Goal: Task Accomplishment & Management: Use online tool/utility

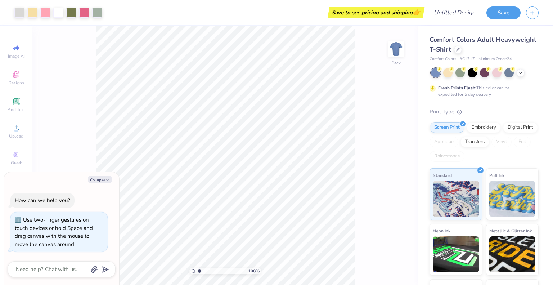
type input "1.08111020961188"
type textarea "x"
type input "1.40040355672897"
type textarea "x"
drag, startPoint x: 202, startPoint y: 270, endPoint x: 209, endPoint y: 271, distance: 6.9
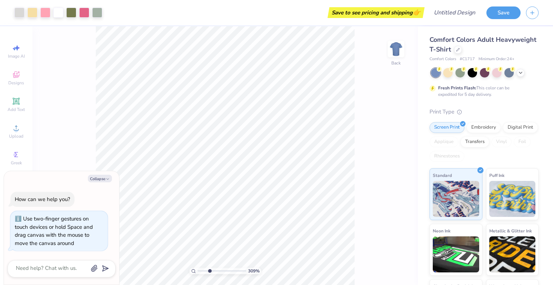
type input "3.09"
click at [209, 271] on input "range" at bounding box center [222, 270] width 49 height 6
type textarea "x"
type input "4.74"
type input "2.08"
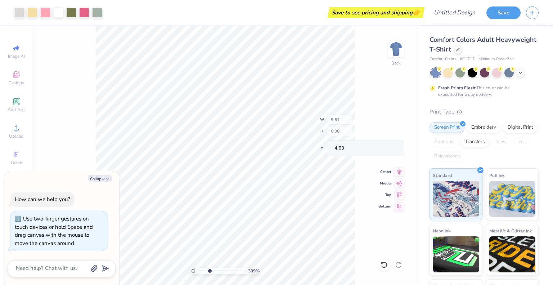
type input "6.41"
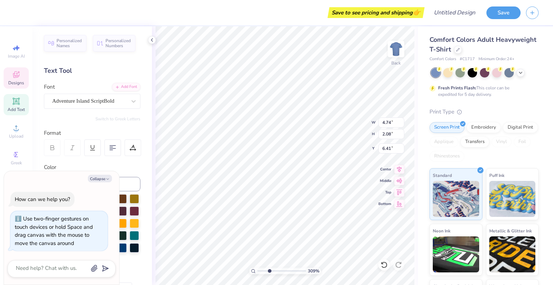
type textarea "x"
type textarea "Kyleigh"
type textarea "x"
type input "5.70"
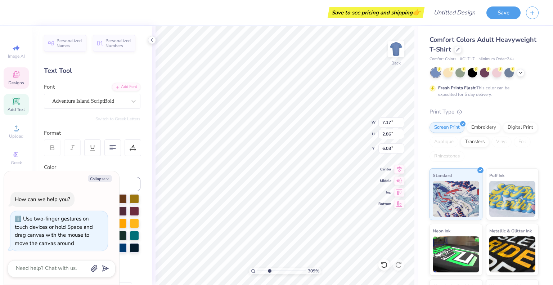
type input "2.27"
type input "6.61"
type textarea "x"
type input "6.55"
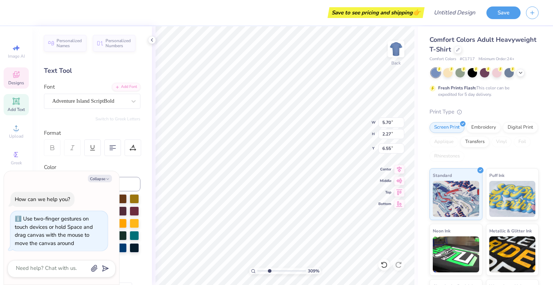
type textarea "x"
type input "2.13"
type input "0.74"
type input "5.64"
type textarea "x"
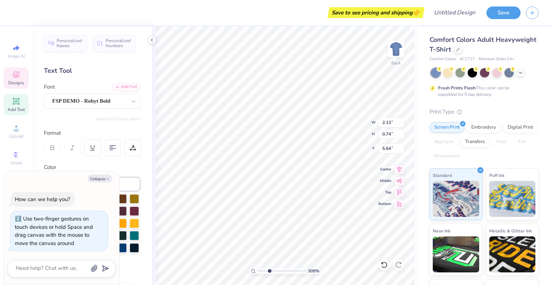
type textarea "F, TEXAS"
type textarea "x"
type textarea "Fl, TEXAS"
type textarea "x"
type textarea "Flo, TEXAS"
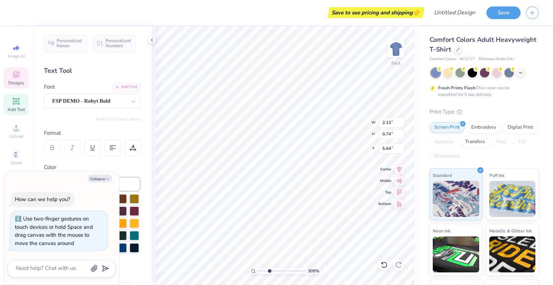
type textarea "x"
type textarea "Flor, TEXAS"
type textarea "x"
type textarea "Florid, TEXAS"
type textarea "x"
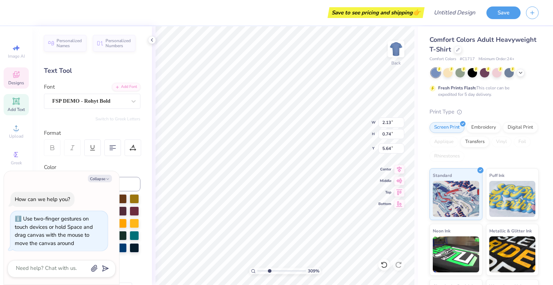
scroll to position [6, 1]
type textarea "Florida, TEXAS"
type textarea "x"
type textarea "Florida,, TEXAS"
type textarea "x"
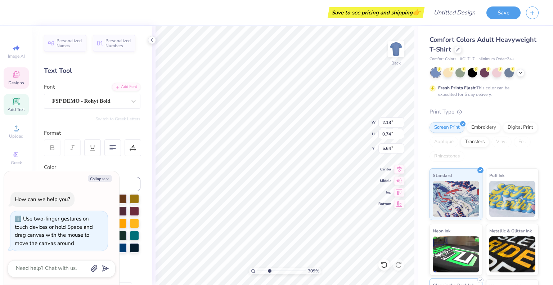
type textarea "Florida,, TEXAS"
type input "3.06115026341132"
type textarea "x"
type input "0.92"
type input "1.41"
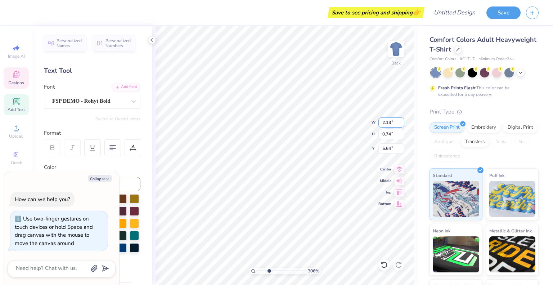
type input "7.69"
type input "3.06115026341132"
type textarea "x"
type input "3.06115026341132"
type textarea "x"
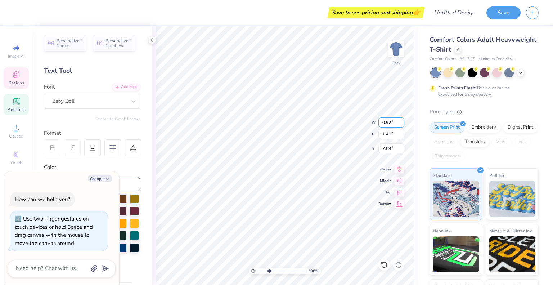
type input "3.06115026341132"
type textarea "x"
type input "3.06115026341132"
type textarea "x"
type input "3.06115026341132"
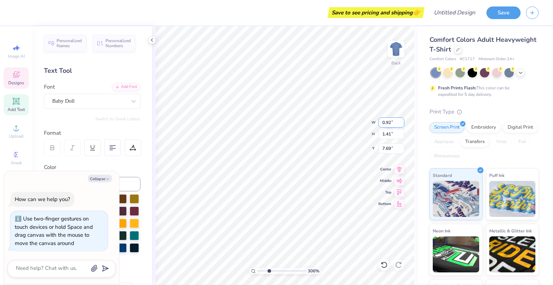
type textarea "x"
type textarea "S"
type input "3.06115026341132"
type textarea "x"
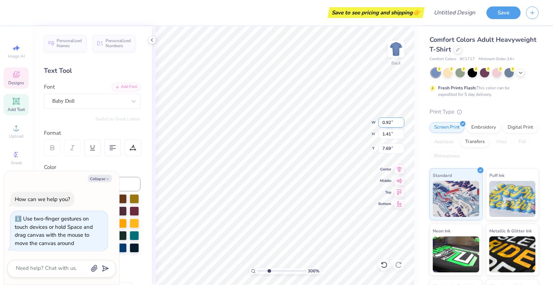
type input "3.06115026341132"
type textarea "x"
type textarea "Su"
type input "3.06115026341132"
type textarea "x"
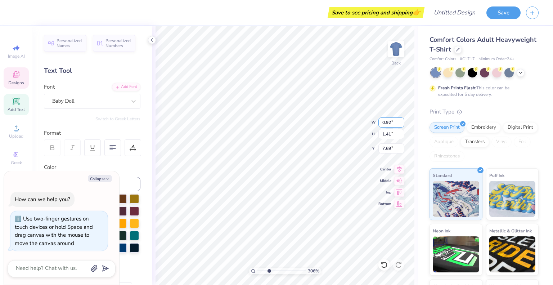
type textarea "Suit"
type input "3.06115026341132"
type textarea "x"
type textarea "Suite"
type input "3.06115026341132"
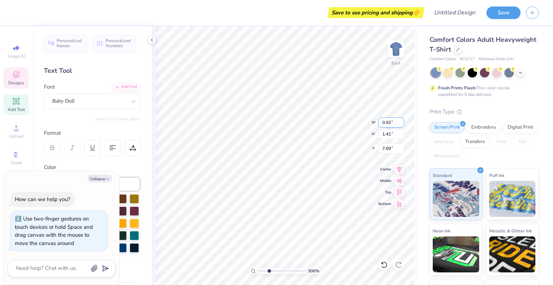
type textarea "x"
type textarea "Suite"
type input "3.06115026341132"
type textarea "x"
type input "3.06115026341132"
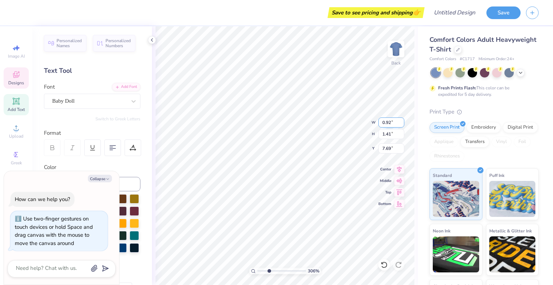
type textarea "x"
type textarea "Suite 2"
type input "3.06115026341132"
type textarea "x"
type textarea "Suite 230"
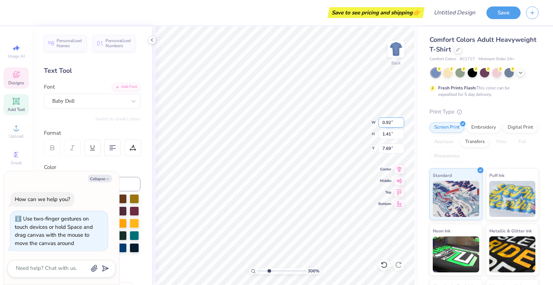
type input "3.06115026341132"
type textarea "x"
type input "3.06115026341132"
type textarea "x"
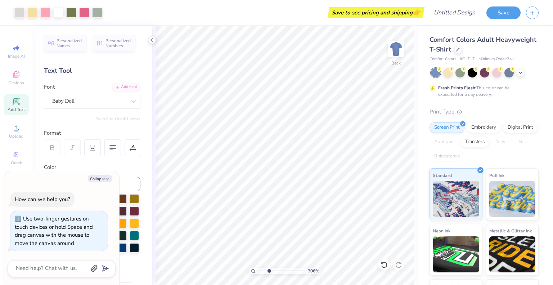
type input "3.06115026341132"
type textarea "x"
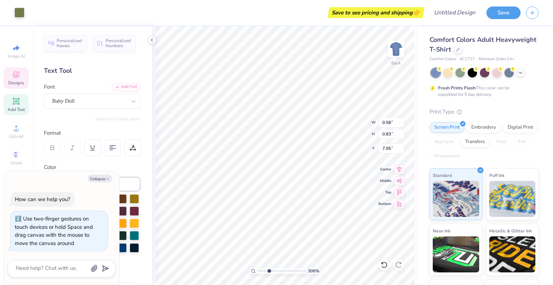
type input "3.06115026341132"
type textarea "x"
type input "3.06115026341132"
type textarea "x"
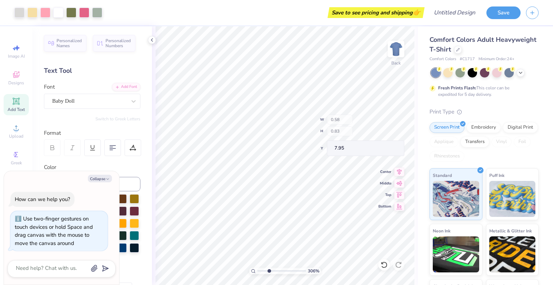
type input "3.06115026341132"
type textarea "x"
type input "3.36300658091083"
type textarea "x"
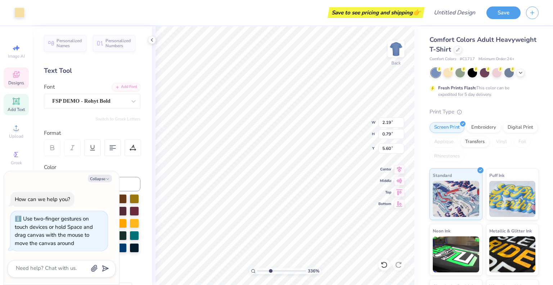
type input "3.36300658091083"
type textarea "x"
type input "3.36300658091083"
type textarea "x"
type input "3.36300658091083"
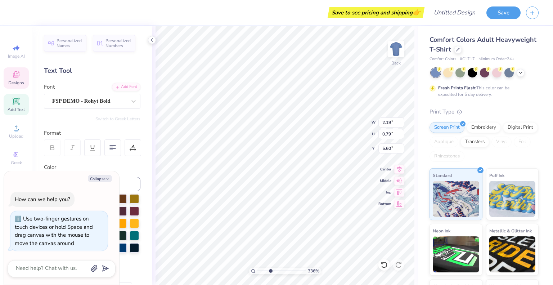
type textarea "x"
type textarea "Florida,,"
type input "3.36300658091083"
type textarea "x"
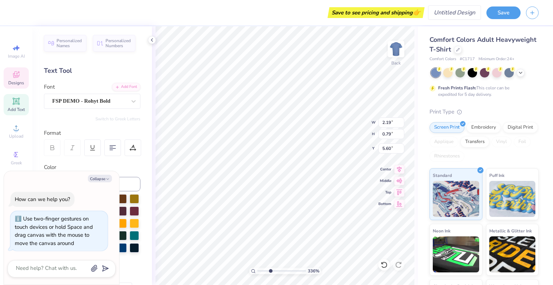
type textarea "Florida,,"
type input "3.36300658091083"
type textarea "x"
type input "3.36300658091083"
type textarea "x"
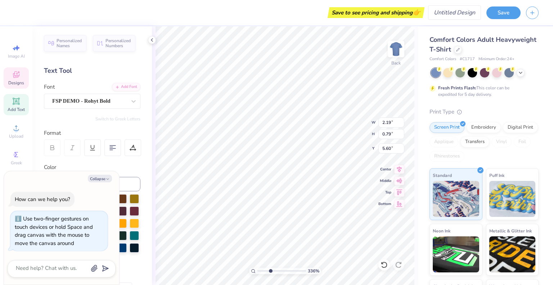
type textarea "F"
type input "3.36300658091083"
type textarea "x"
type textarea "F"
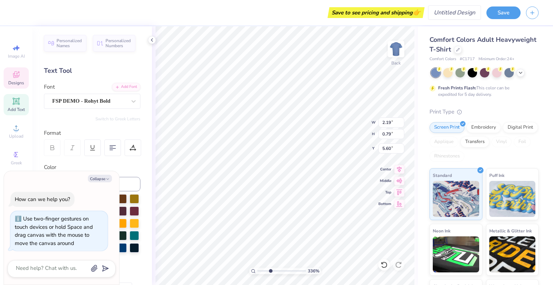
type input "3.36300658091083"
type textarea "x"
type input "3.36300658091083"
type textarea "x"
type input "3.36300658091083"
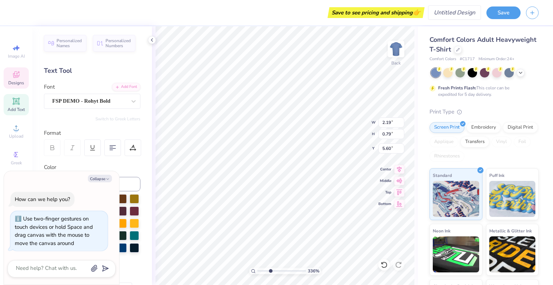
type textarea "x"
type textarea "FL"
type input "3.36300658091083"
type textarea "x"
type textarea "FLO"
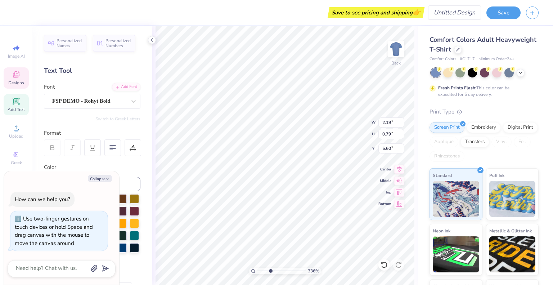
type input "3.36300658091083"
type textarea "x"
type textarea "FLOR"
type input "3.36300658091083"
type textarea "x"
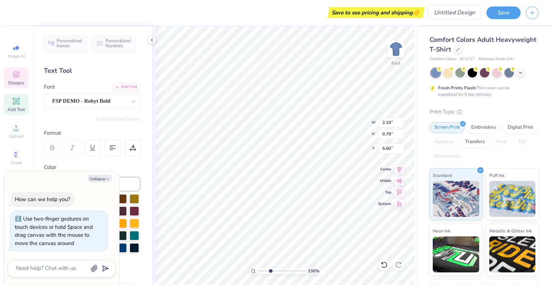
type textarea "FLORI"
type input "3.36300658091083"
type textarea "x"
type textarea "FLORID"
type input "3.36300658091083"
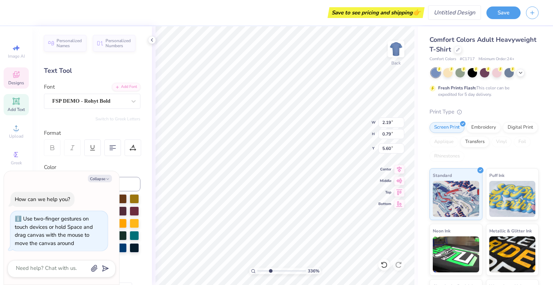
type textarea "x"
type textarea "FLORIDA"
type input "3.36300658091083"
type textarea "x"
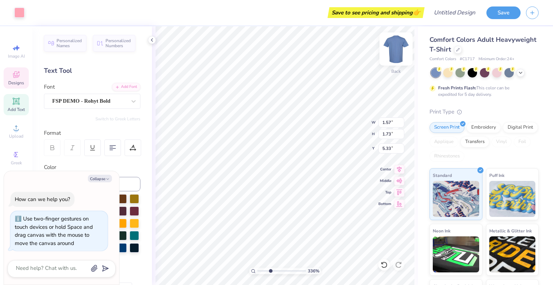
type input "3.36300658091083"
type textarea "x"
type input "1.57"
type input "1.73"
type input "5.33"
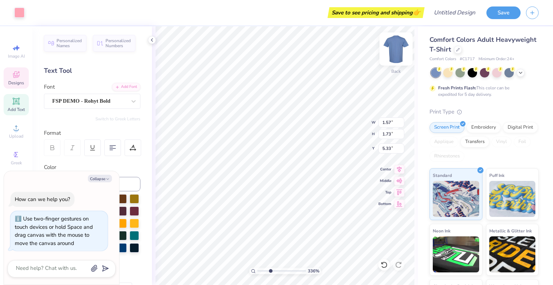
type input "3.36300658091083"
type textarea "x"
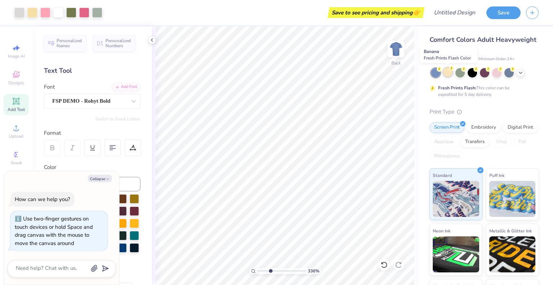
click at [448, 70] on div at bounding box center [447, 71] width 9 height 9
type input "3.36300658091083"
type textarea "x"
type input "3.36300658091083"
type textarea "x"
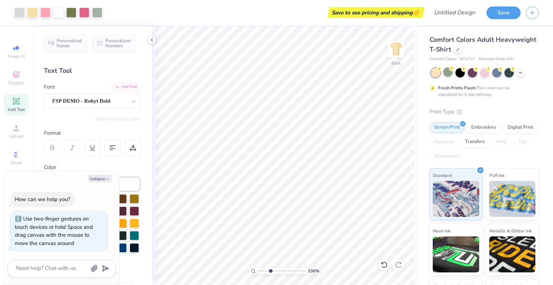
type input "3.36300658091083"
type textarea "x"
click at [153, 40] on icon at bounding box center [152, 40] width 6 height 6
type input "3.36300658091083"
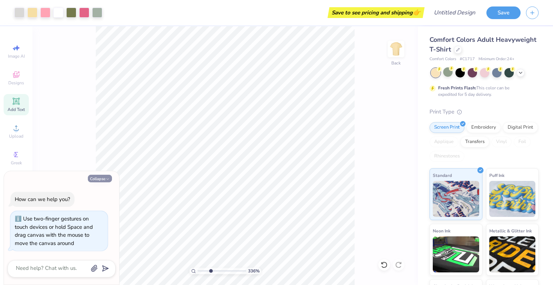
click at [101, 179] on button "Collapse" at bounding box center [100, 179] width 24 height 8
type textarea "x"
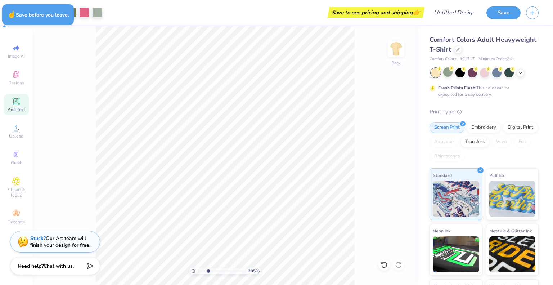
type input "2.85463366349164"
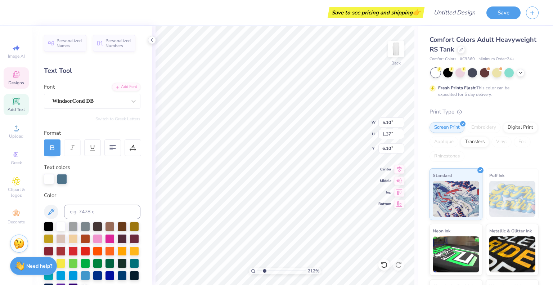
scroll to position [6, 1]
type input "2.11909930469143"
type textarea "PI"
type input "2.11909930469143"
type textarea "P"
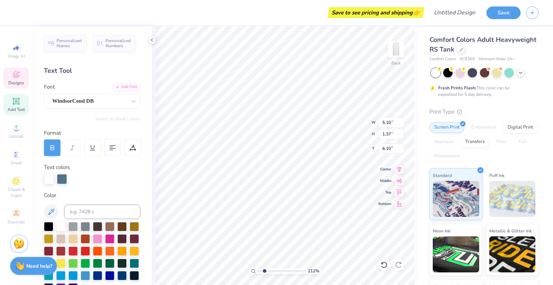
type input "2.11909930469143"
type textarea "J"
type input "2.11909930469143"
type textarea "Ju"
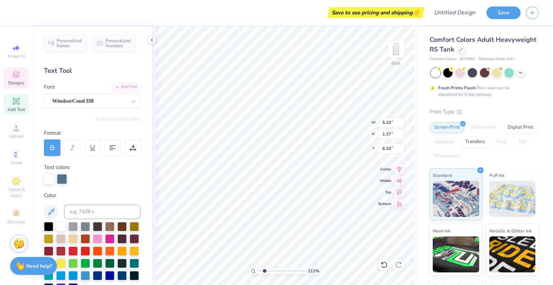
type input "2.11909930469143"
type textarea "[DATE]"
type input "2.11909930469143"
type textarea "[PERSON_NAME]"
type input "2.11909930469143"
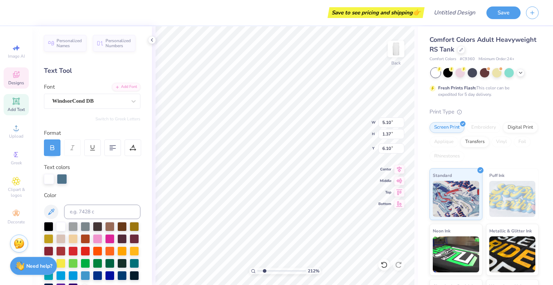
type input "6.39"
type input "0.43"
type input "8.26"
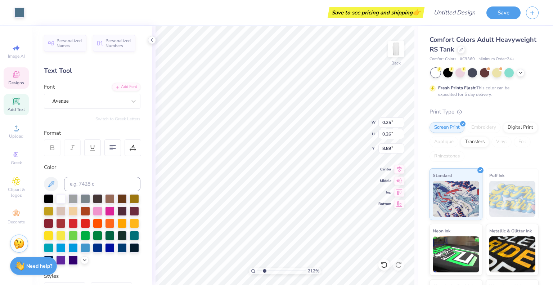
type input "2.11909930469143"
